Goal: Information Seeking & Learning: Learn about a topic

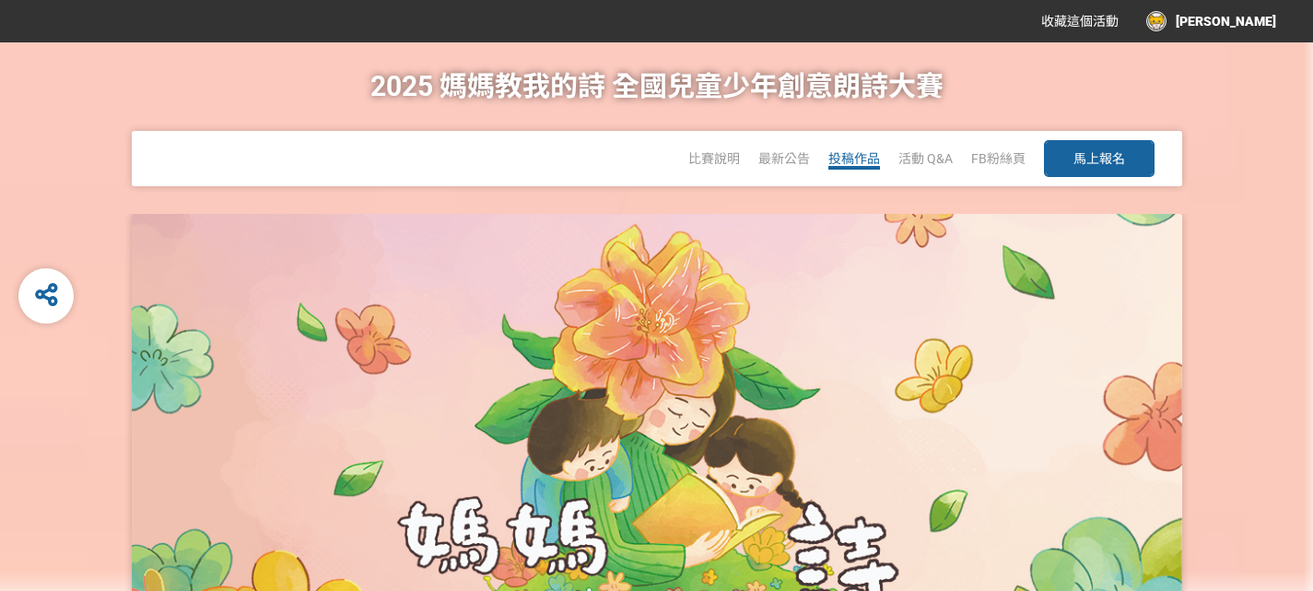
click at [859, 158] on span "投稿作品" at bounding box center [854, 158] width 52 height 15
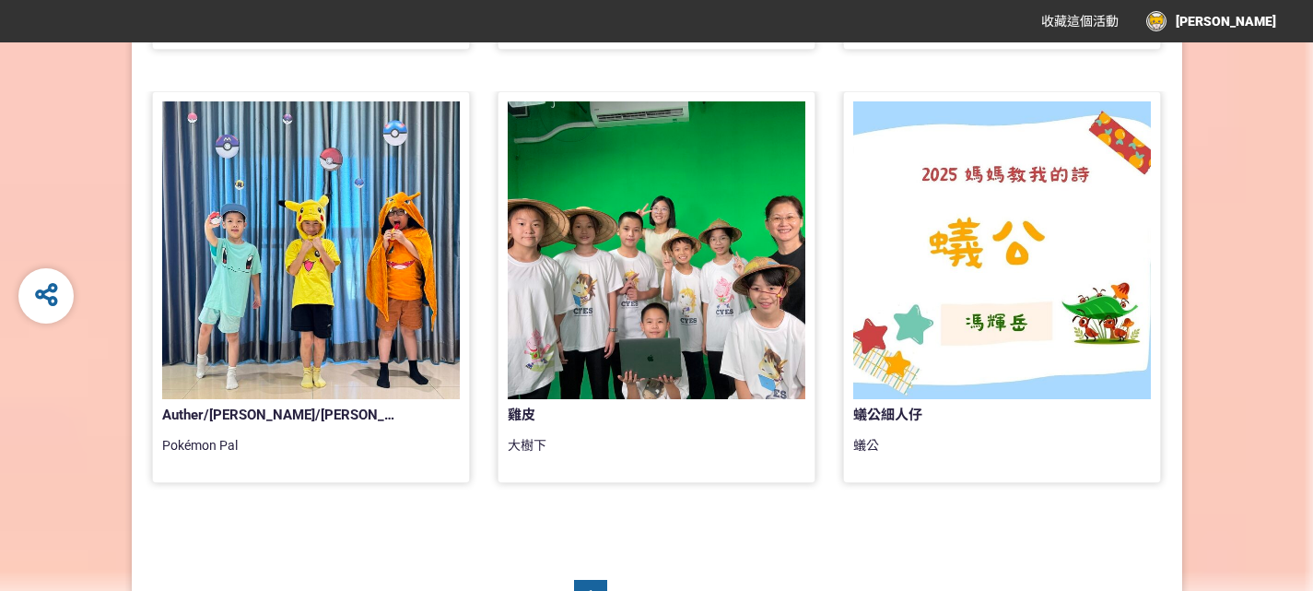
scroll to position [1658, 0]
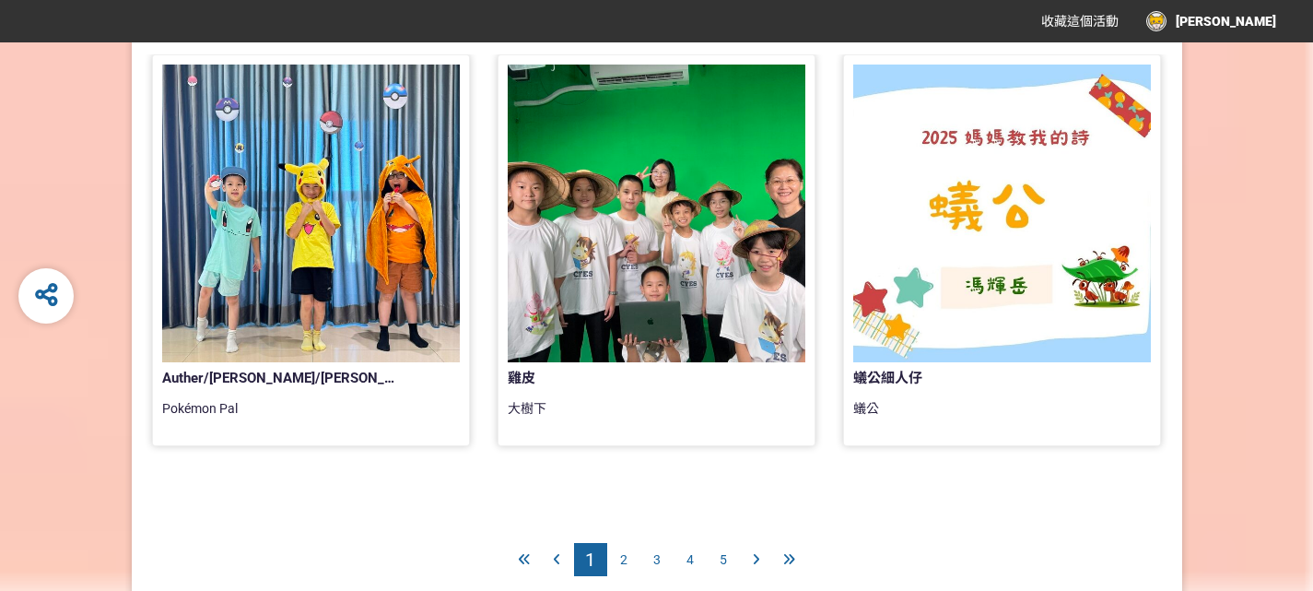
click at [623, 556] on span "2" at bounding box center [623, 559] width 7 height 15
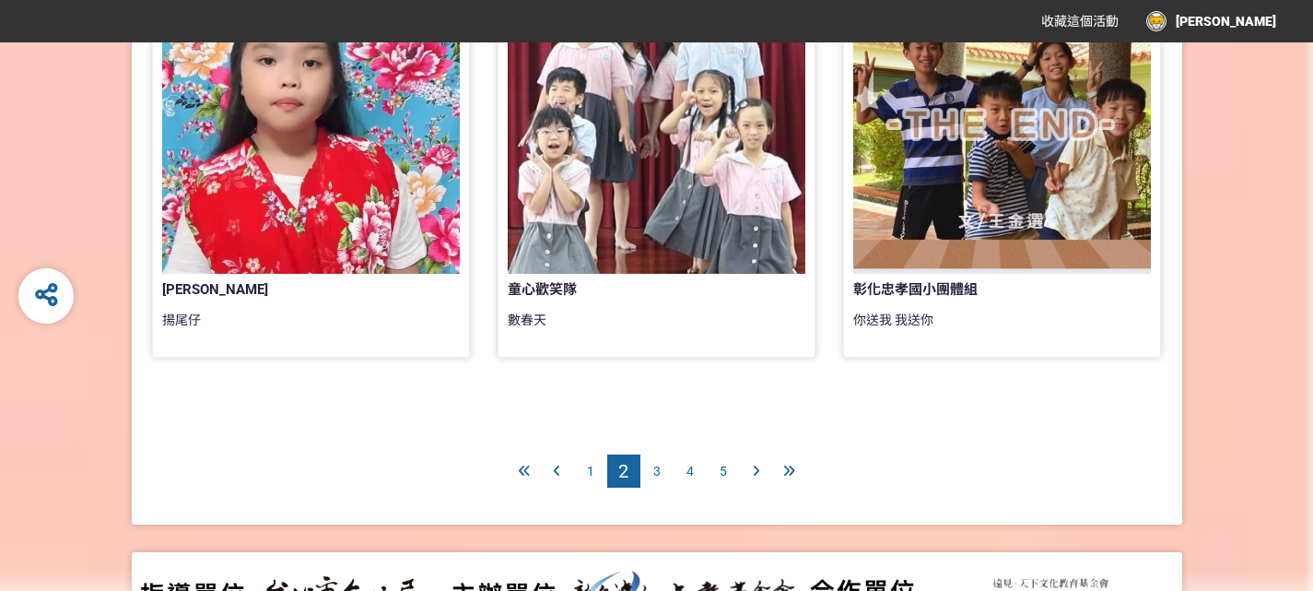
scroll to position [1751, 0]
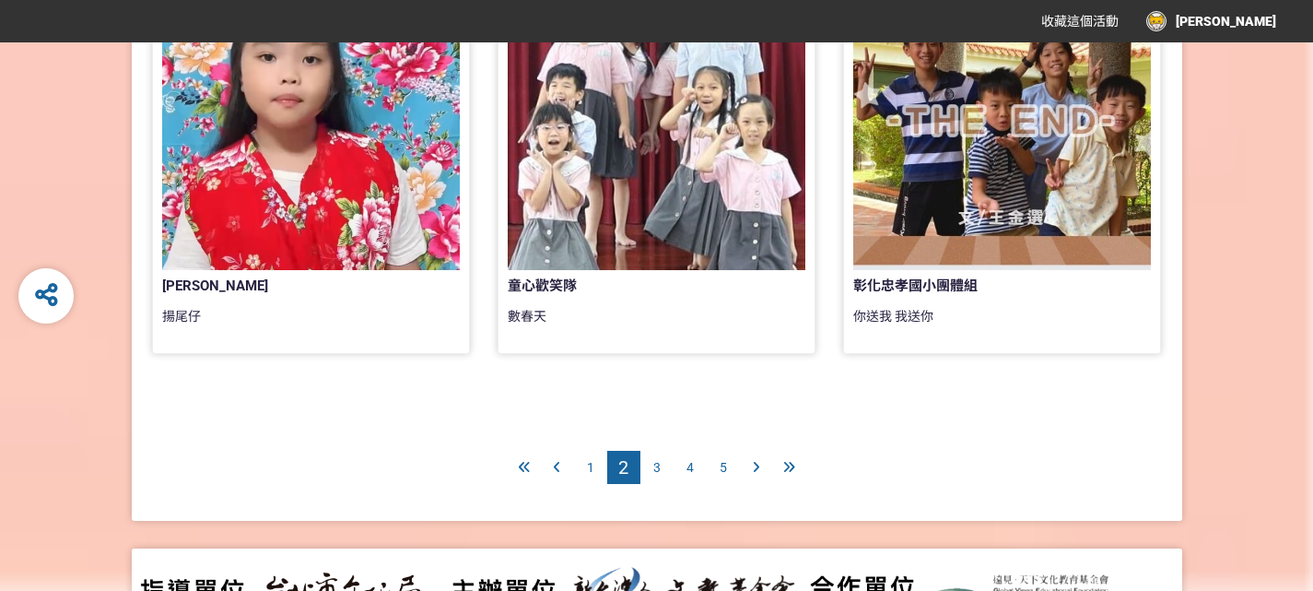
click at [593, 470] on div "1" at bounding box center [590, 467] width 33 height 33
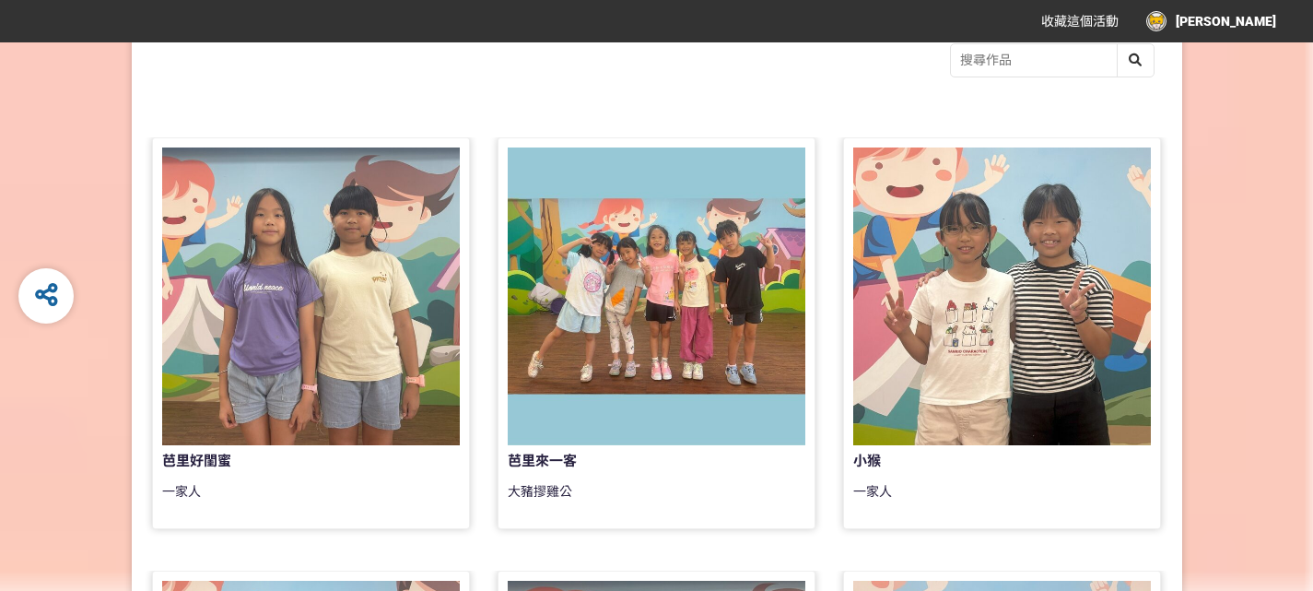
scroll to position [369, 0]
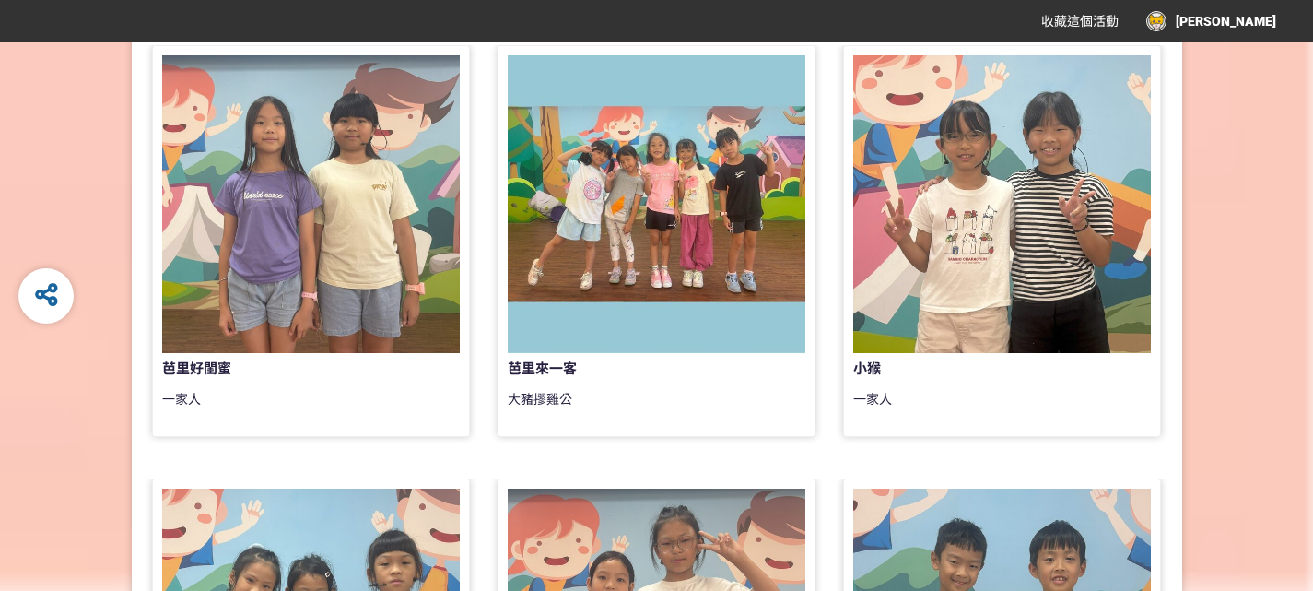
click at [252, 238] on div at bounding box center [311, 204] width 298 height 298
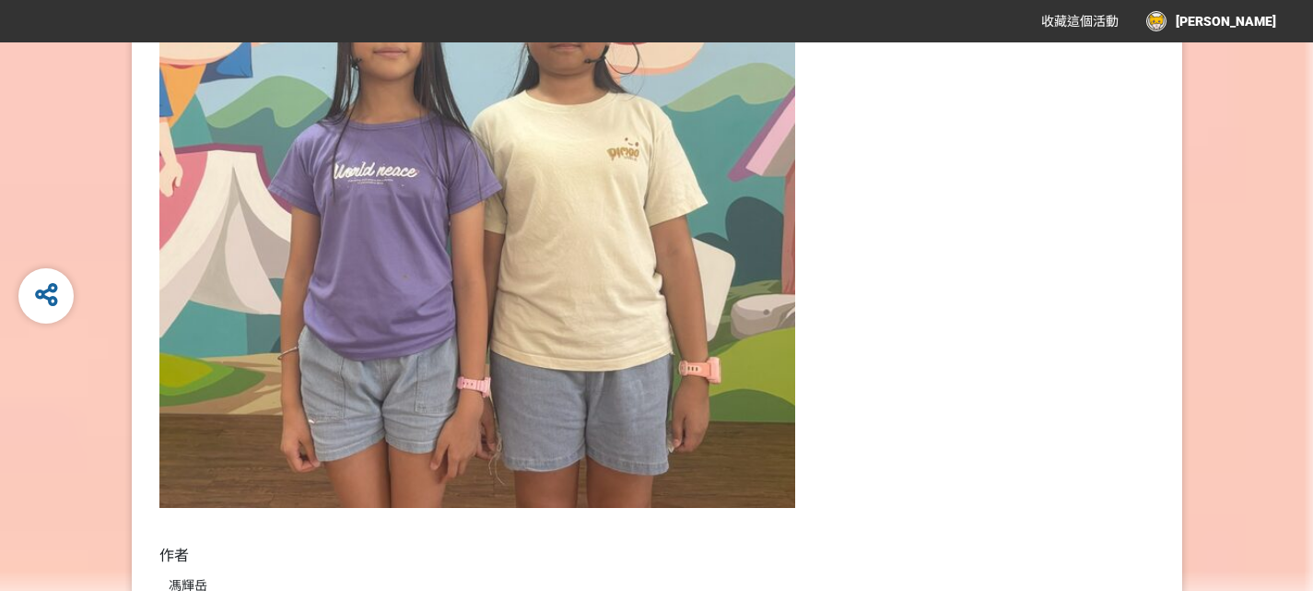
scroll to position [737, 0]
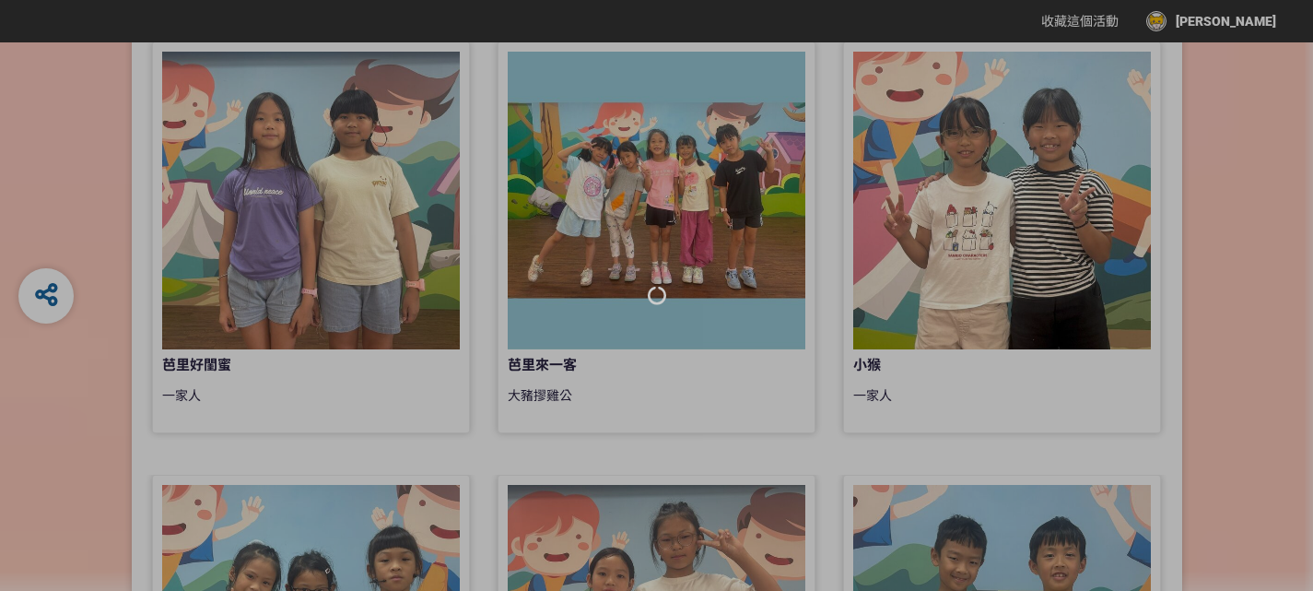
scroll to position [369, 0]
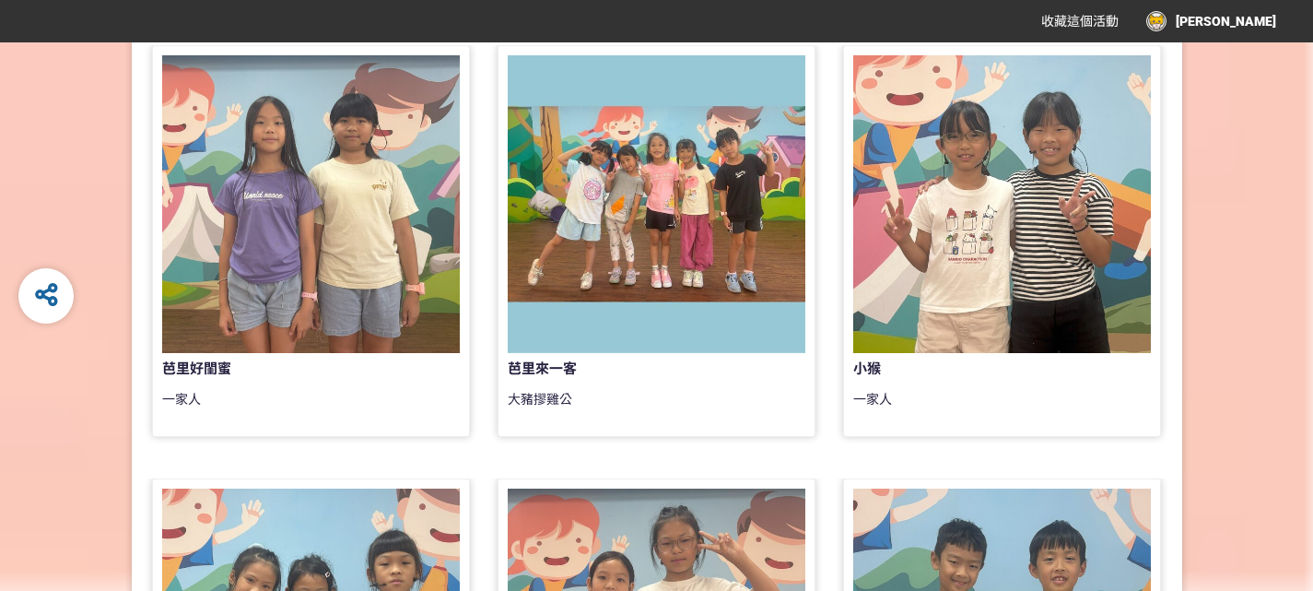
click at [996, 231] on div at bounding box center [1002, 204] width 298 height 298
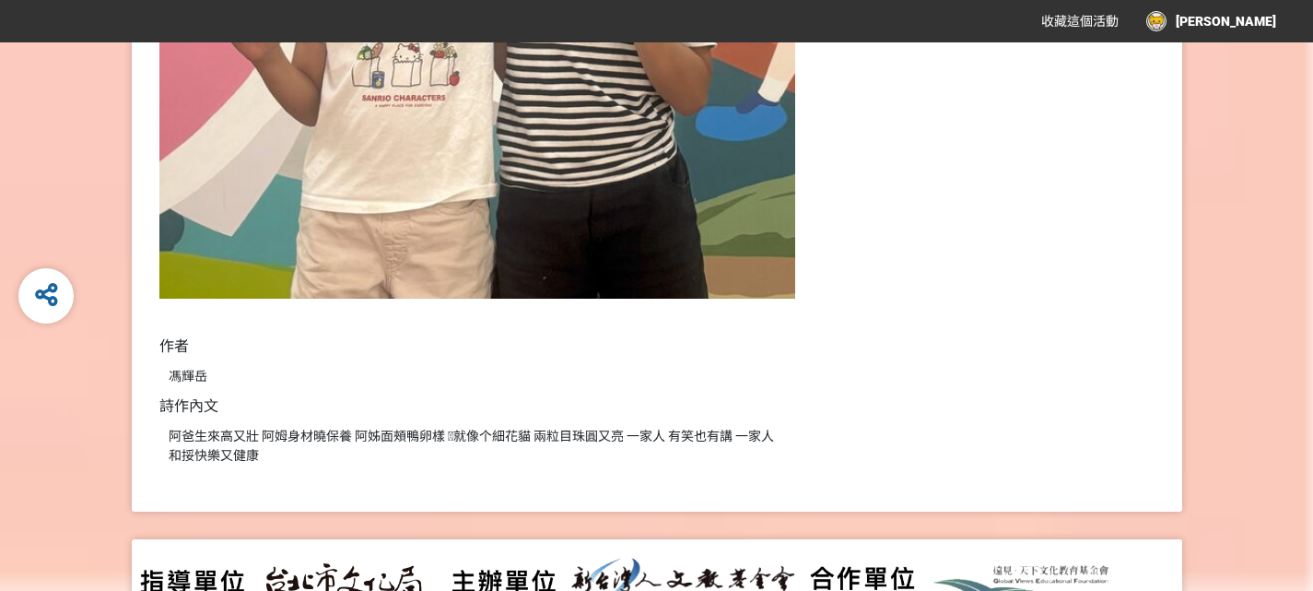
scroll to position [737, 0]
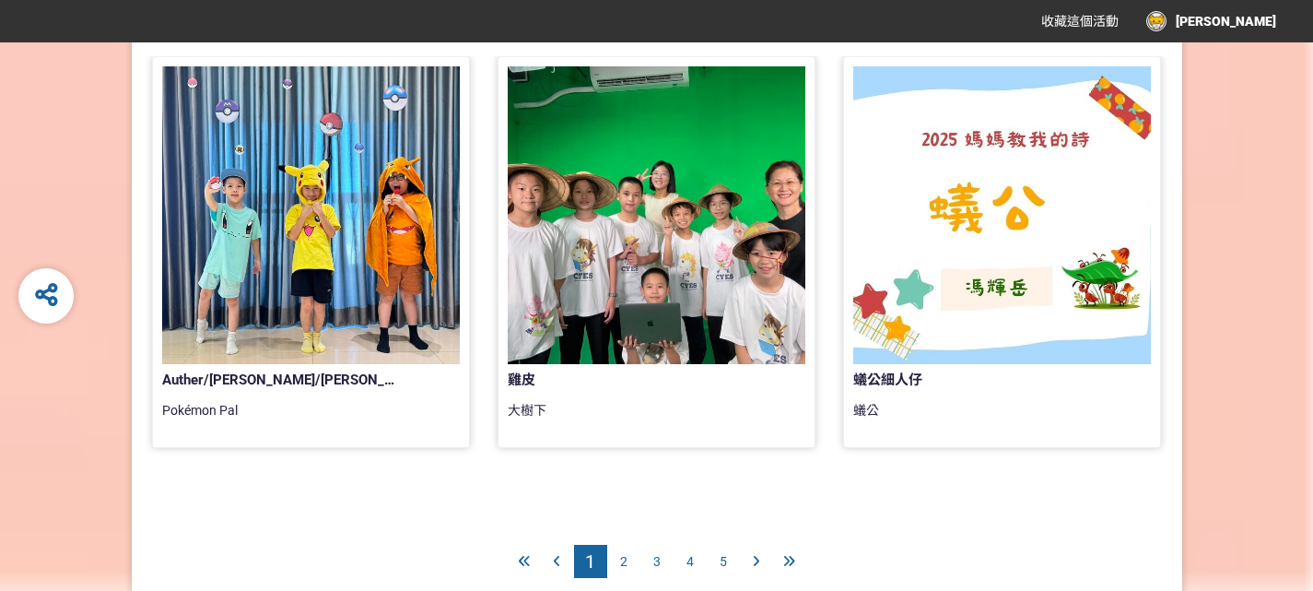
scroll to position [1658, 0]
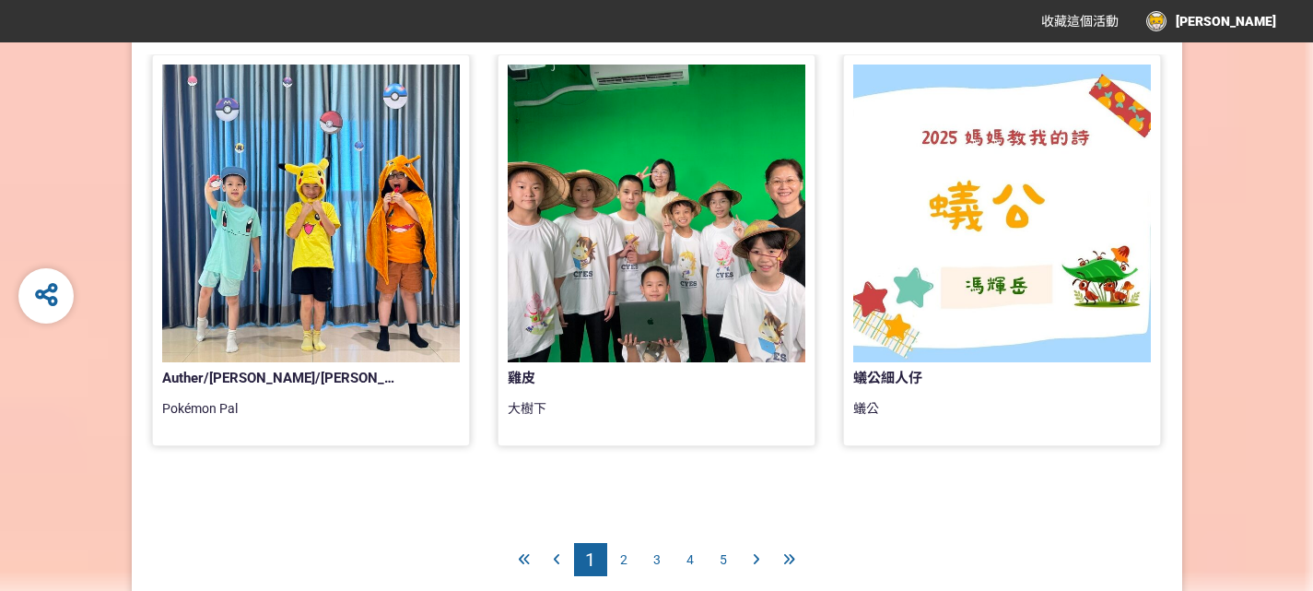
click at [645, 187] on div at bounding box center [657, 213] width 298 height 298
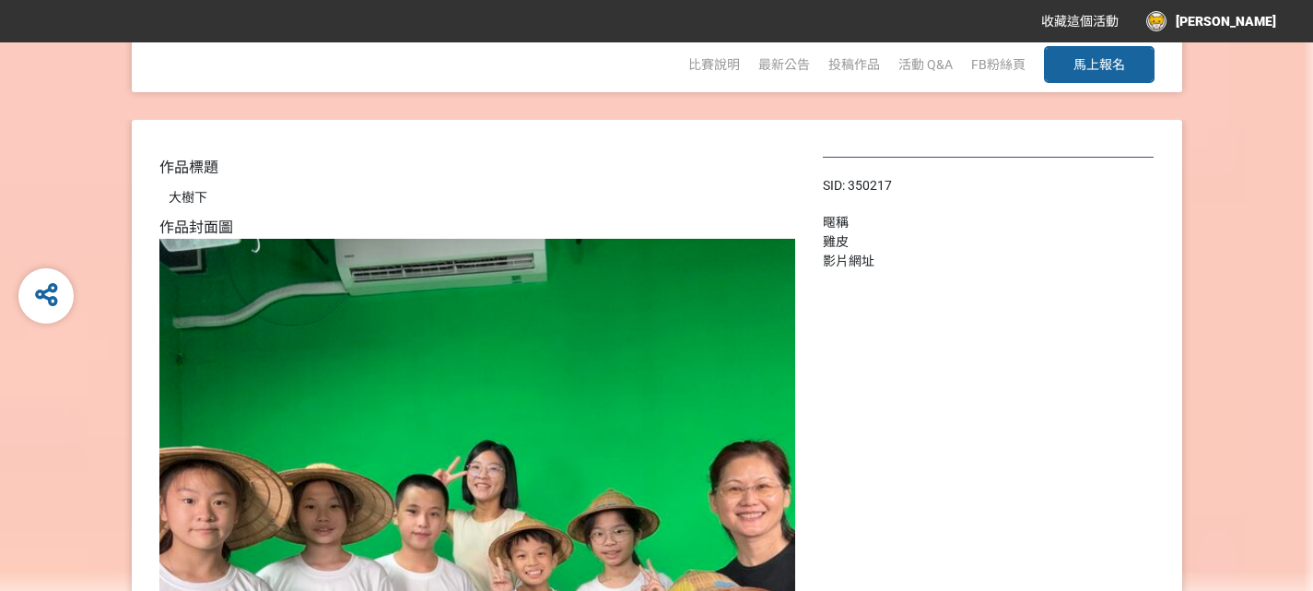
scroll to position [92, 0]
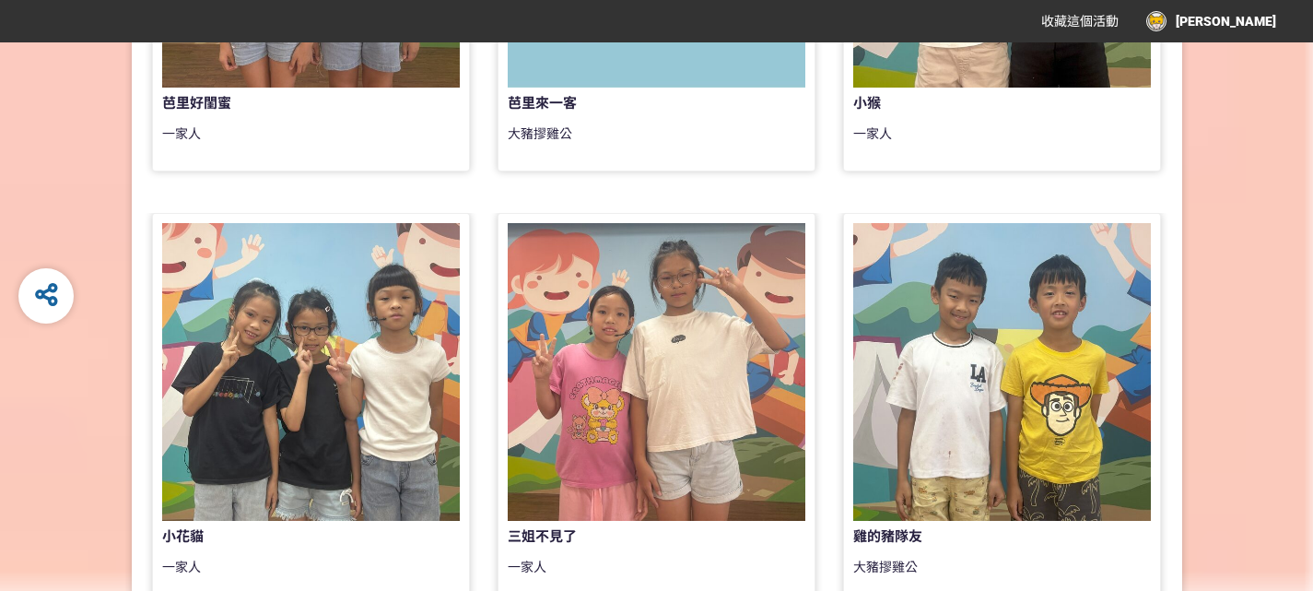
scroll to position [613, 0]
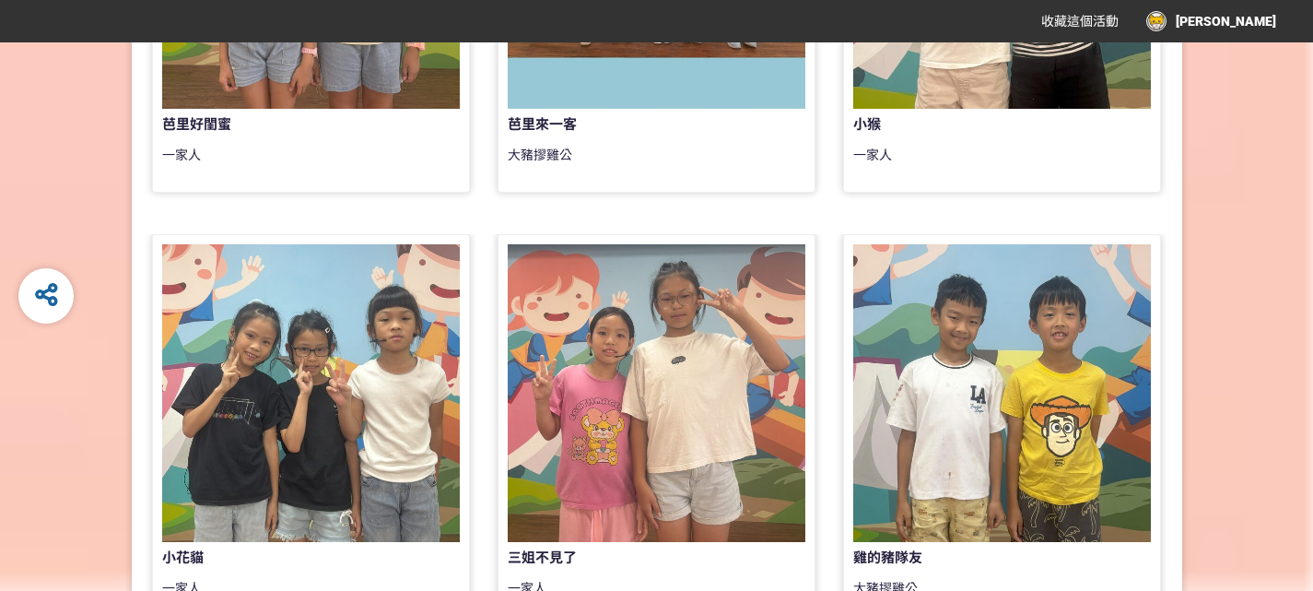
click at [1267, 19] on div "[PERSON_NAME]" at bounding box center [1211, 21] width 130 height 20
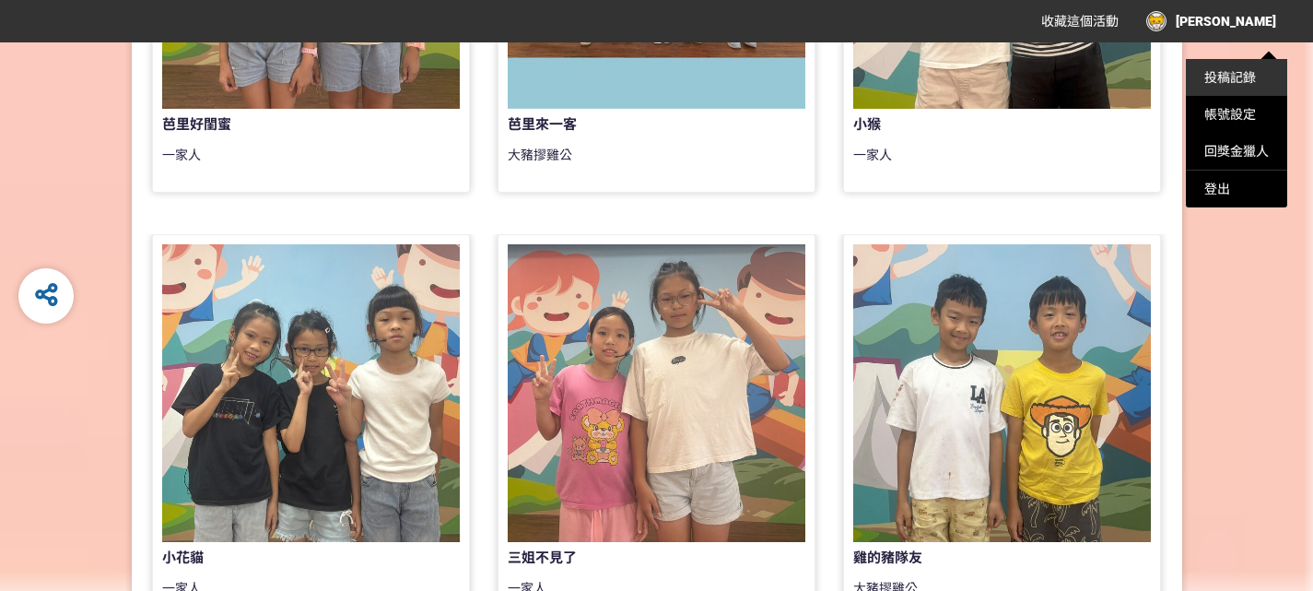
click at [1227, 77] on link "投稿記錄" at bounding box center [1230, 77] width 52 height 15
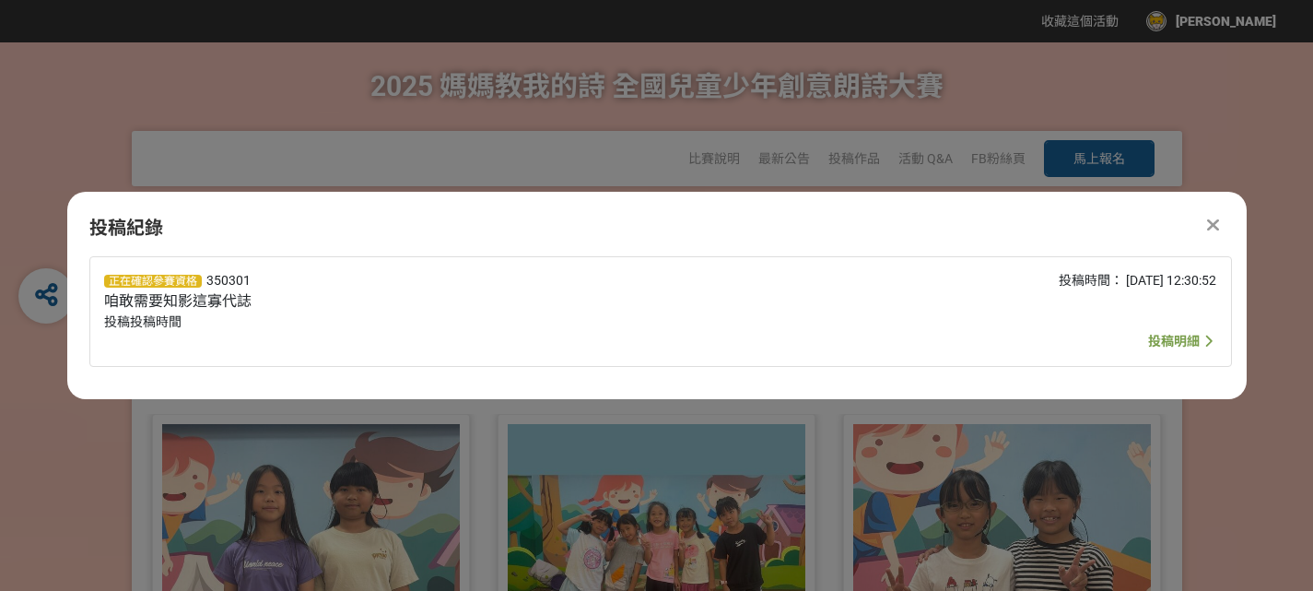
click at [1206, 223] on div at bounding box center [1213, 225] width 22 height 22
